Goal: Task Accomplishment & Management: Complete application form

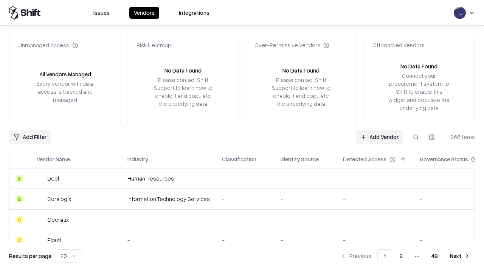
click at [379, 137] on link "Add Vendor" at bounding box center [378, 137] width 47 height 14
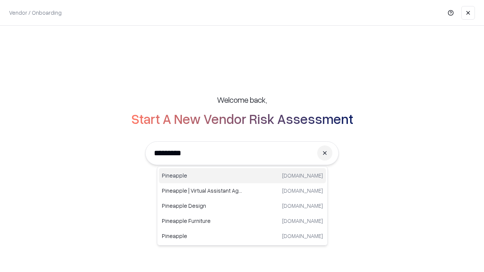
click at [242, 176] on div "Pineapple [DOMAIN_NAME]" at bounding box center [242, 175] width 167 height 15
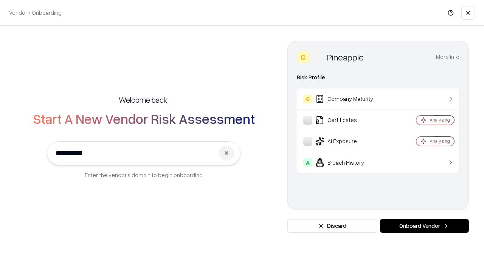
type input "*********"
click at [424, 226] on button "Onboard Vendor" at bounding box center [424, 226] width 89 height 14
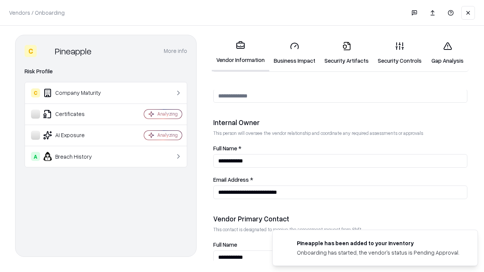
scroll to position [391, 0]
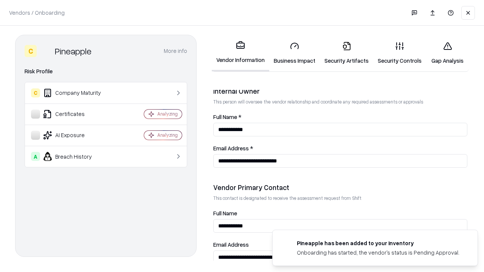
click at [294, 53] on link "Business Impact" at bounding box center [294, 53] width 51 height 35
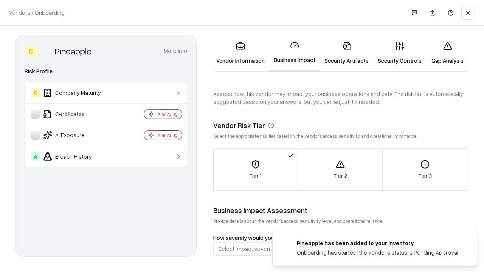
click at [447, 53] on link "Gap Analysis" at bounding box center [447, 53] width 43 height 35
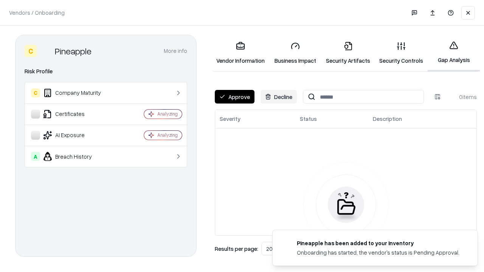
click at [234, 97] on button "Approve" at bounding box center [235, 97] width 40 height 14
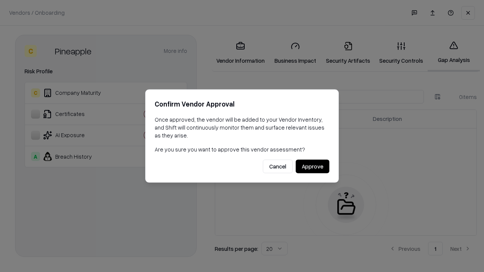
click at [312, 166] on button "Approve" at bounding box center [312, 167] width 34 height 14
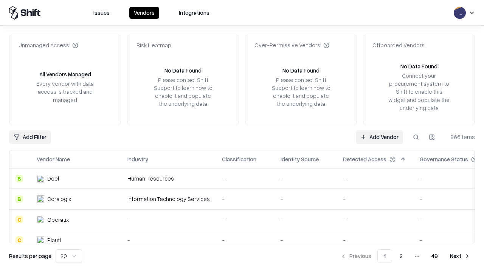
type input "*********"
click at [379, 137] on link "Add Vendor" at bounding box center [378, 137] width 47 height 14
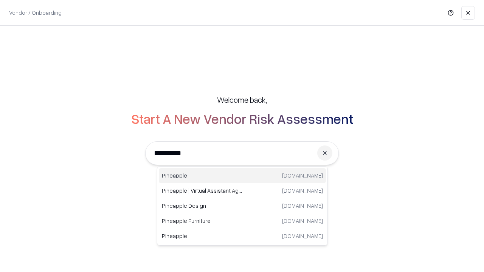
click at [242, 176] on div "Pineapple [DOMAIN_NAME]" at bounding box center [242, 175] width 167 height 15
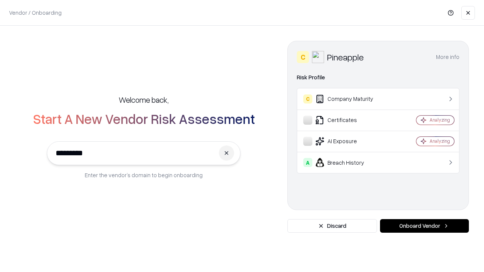
type input "*********"
click at [424, 226] on button "Onboard Vendor" at bounding box center [424, 226] width 89 height 14
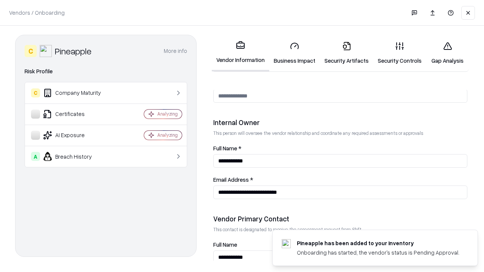
scroll to position [391, 0]
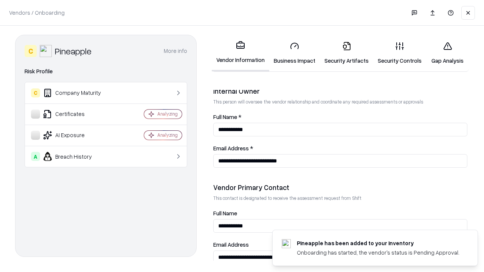
click at [447, 53] on link "Gap Analysis" at bounding box center [447, 53] width 43 height 35
